Goal: Navigation & Orientation: Find specific page/section

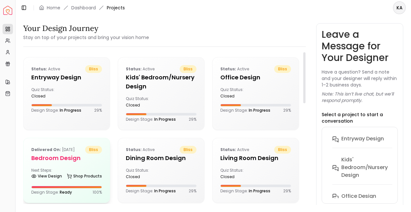
click at [61, 163] on div "Delivered on: [DATE] bliss Bedroom design Next Steps: View Design Shop Products…" at bounding box center [67, 170] width 86 height 65
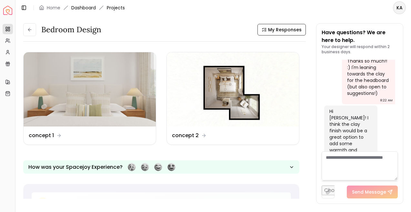
click at [77, 9] on link "Dashboard" at bounding box center [83, 8] width 25 height 6
